Goal: Information Seeking & Learning: Learn about a topic

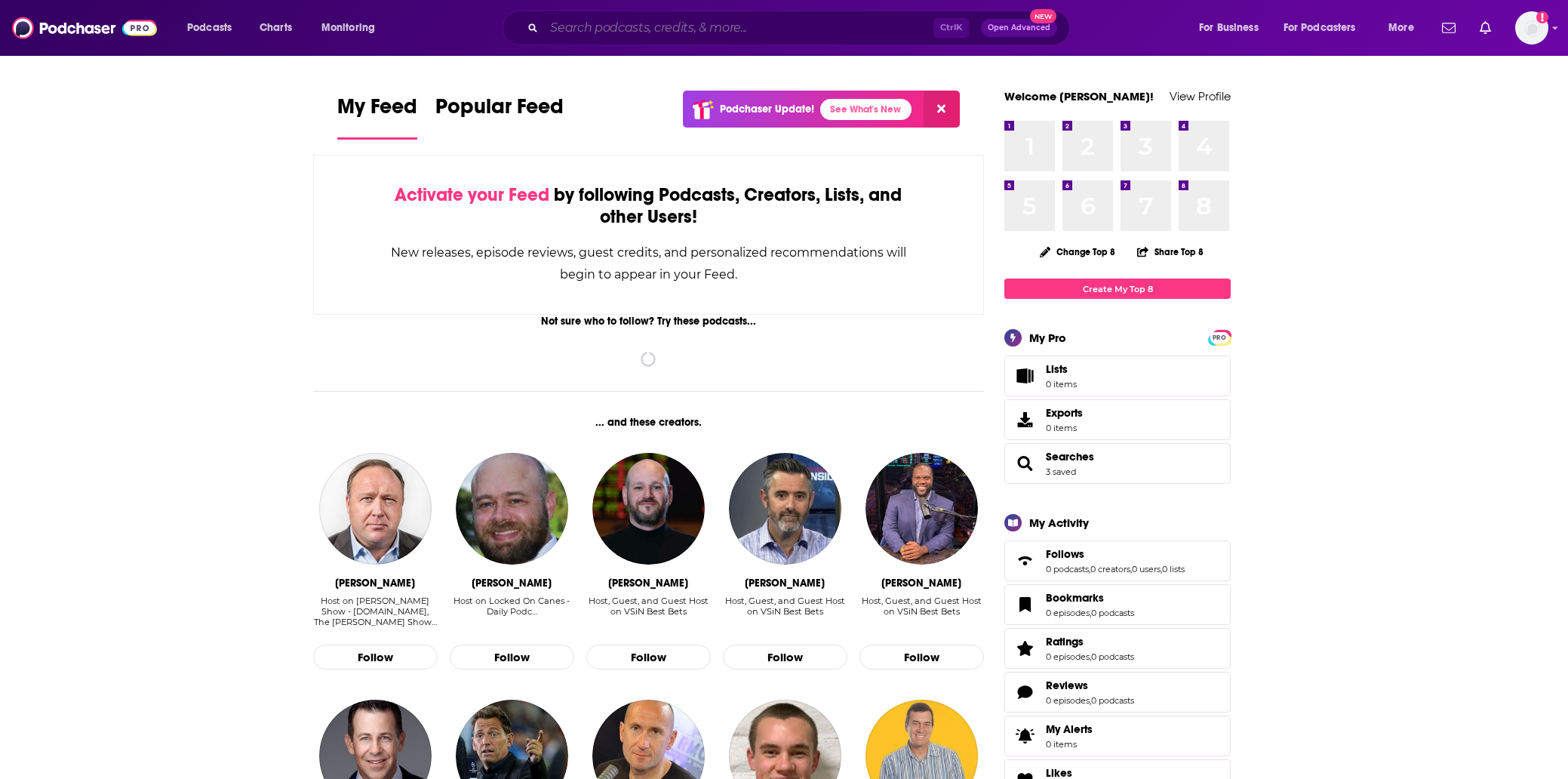
click at [742, 27] on input "Search podcasts, credits, & more..." at bounding box center [738, 28] width 389 height 24
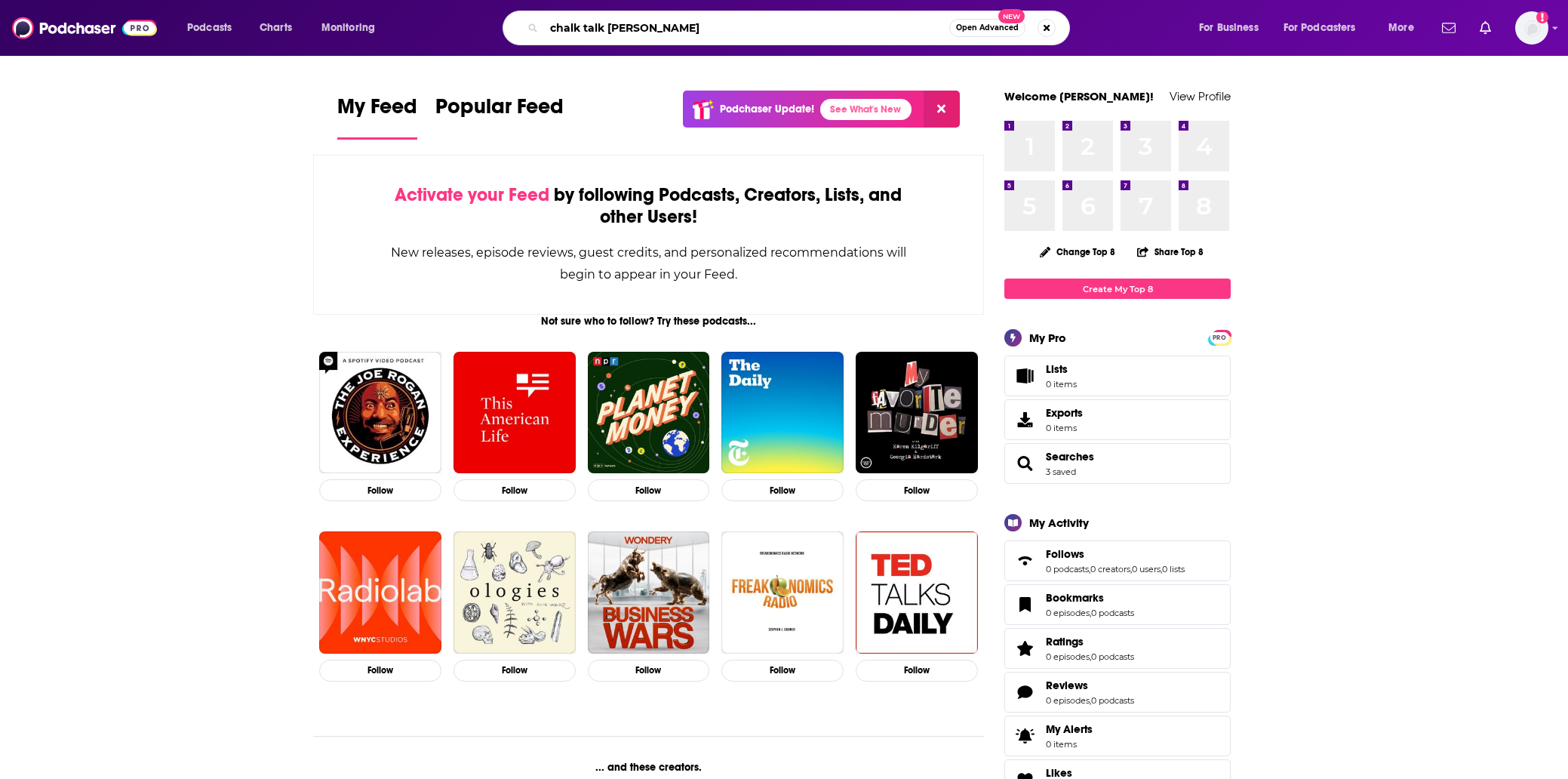
type input "chalk talk [PERSON_NAME]"
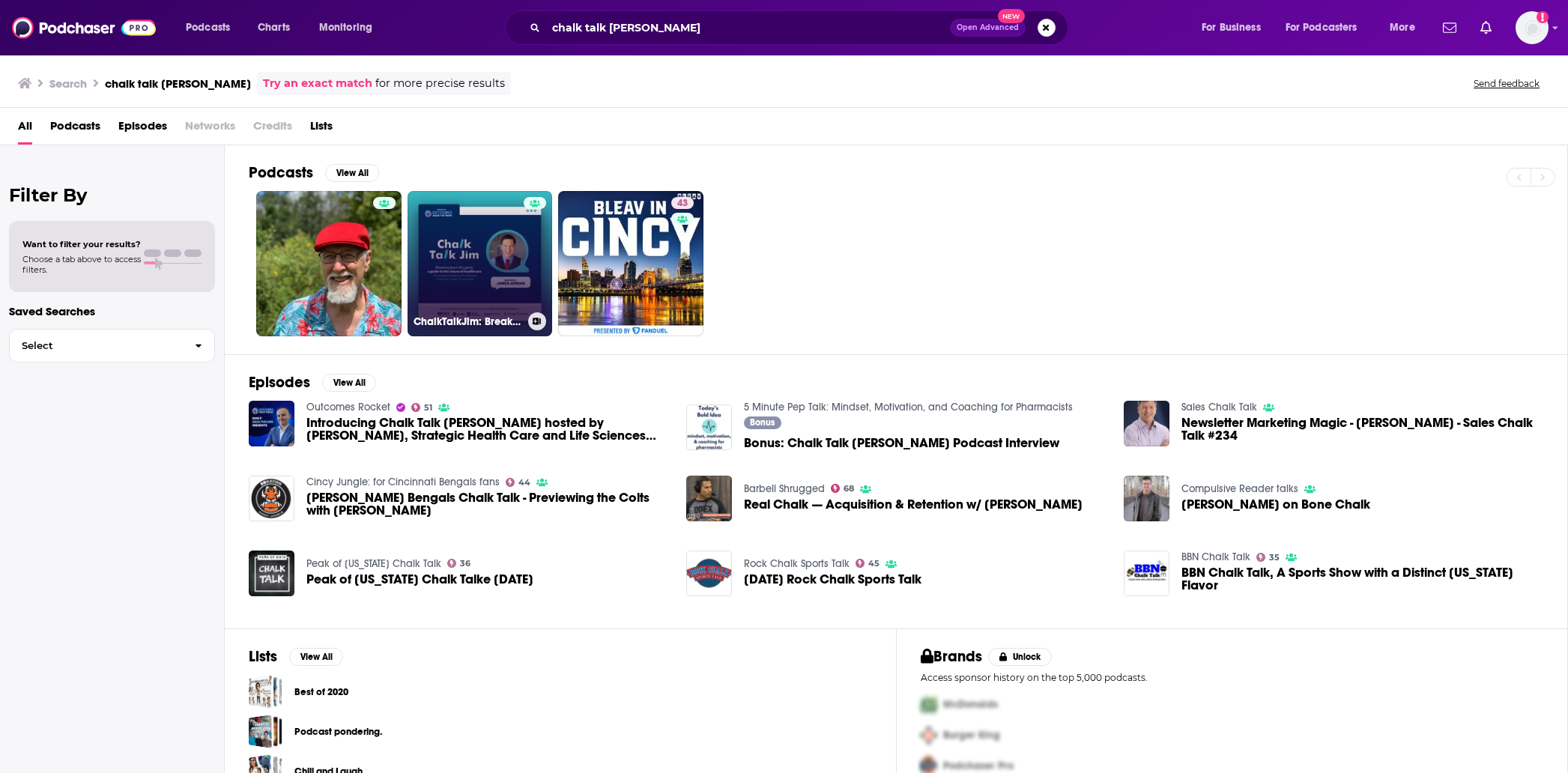
click at [506, 252] on link "ChalkTalkJim: Breaking Down the Game - A Guide to the Future of Healthcare" at bounding box center [480, 263] width 146 height 145
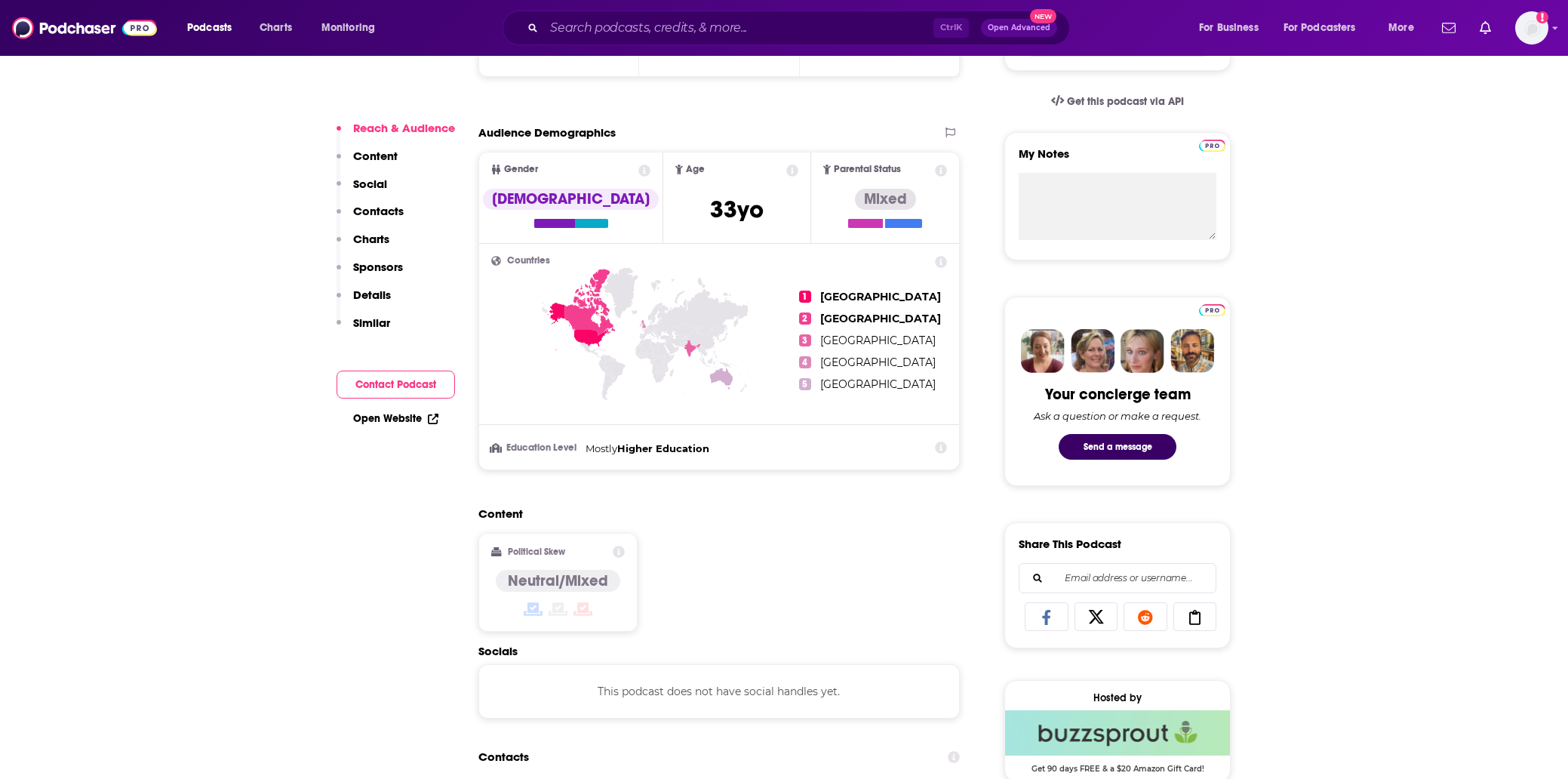
scroll to position [453, 0]
